Goal: Find specific page/section: Find specific page/section

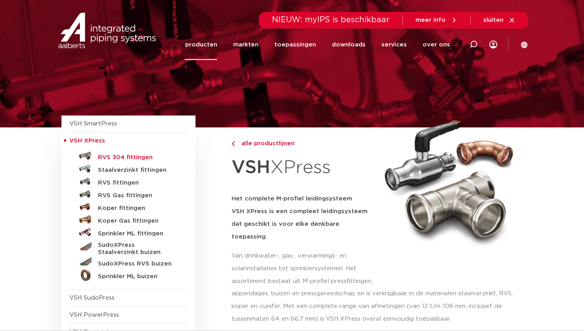
click at [114, 158] on h5 "RVS 304 fittingen" at bounding box center [137, 157] width 79 height 7
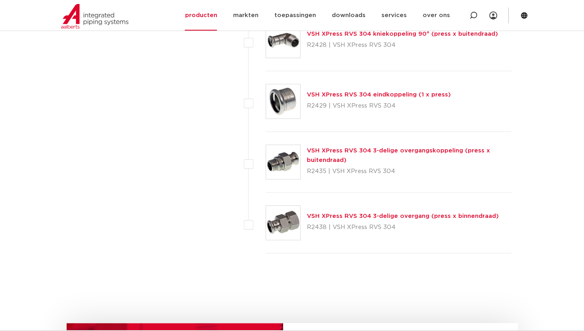
scroll to position [1135, 0]
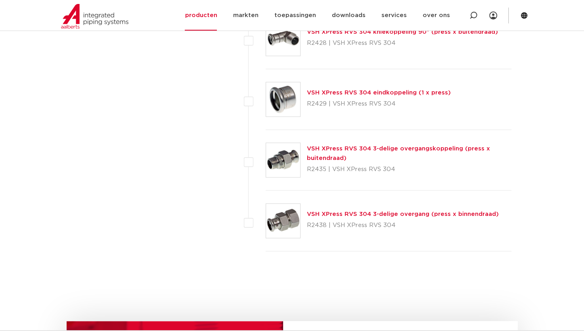
click at [292, 211] on img at bounding box center [283, 221] width 34 height 34
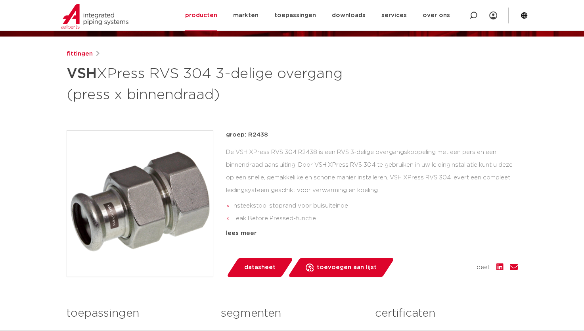
scroll to position [190, 0]
